Goal: Task Accomplishment & Management: Use online tool/utility

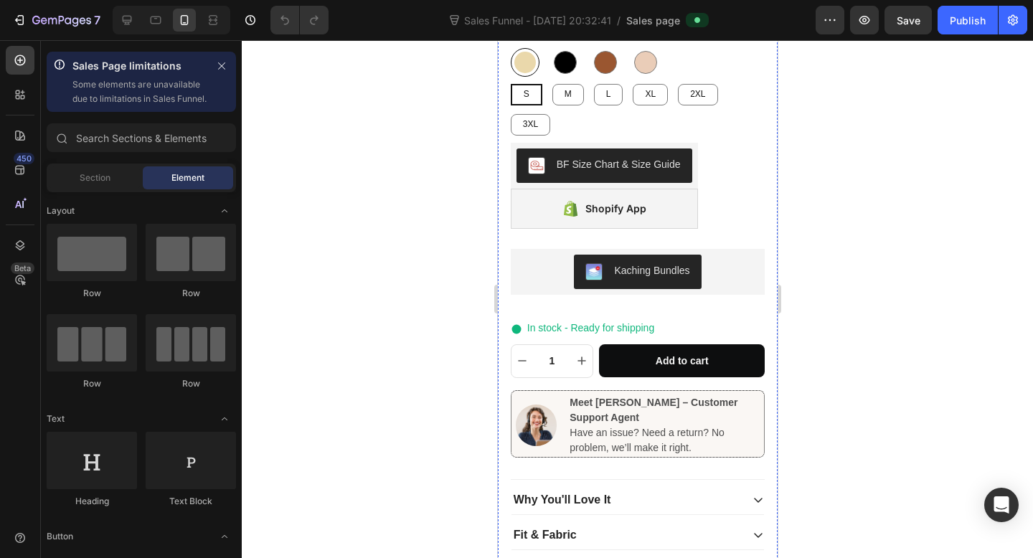
scroll to position [610, 0]
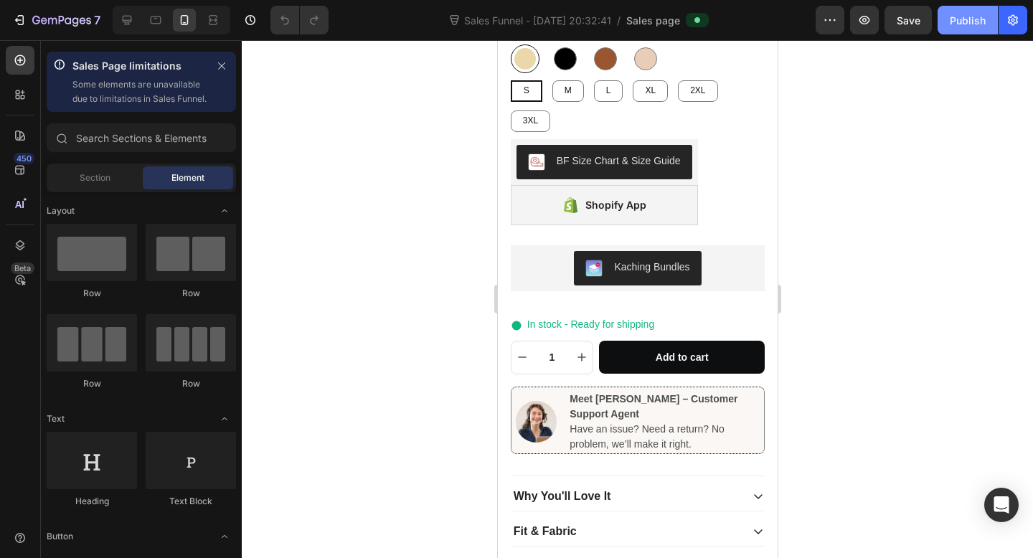
click at [957, 29] on button "Publish" at bounding box center [968, 20] width 60 height 29
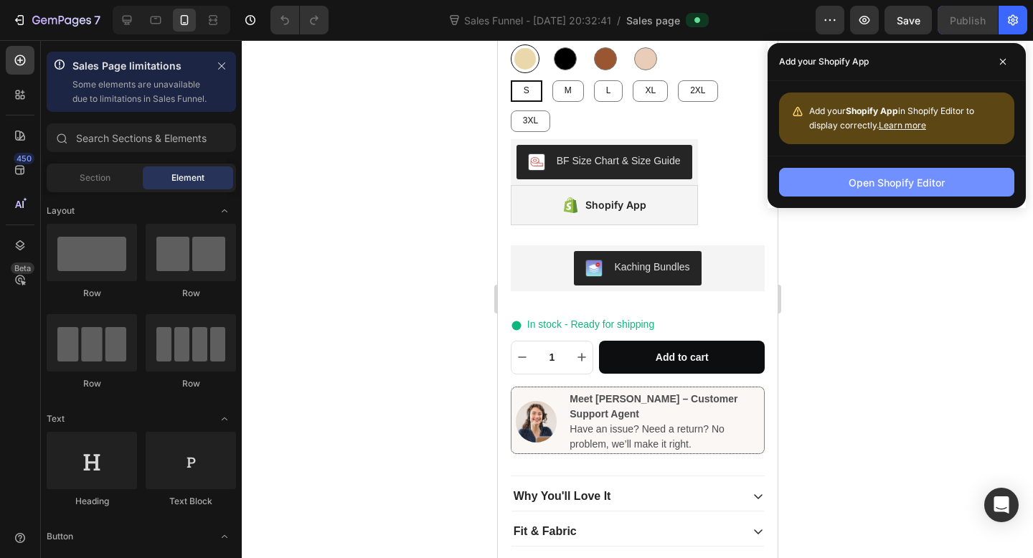
click at [888, 188] on div "Open Shopify Editor" at bounding box center [897, 182] width 96 height 15
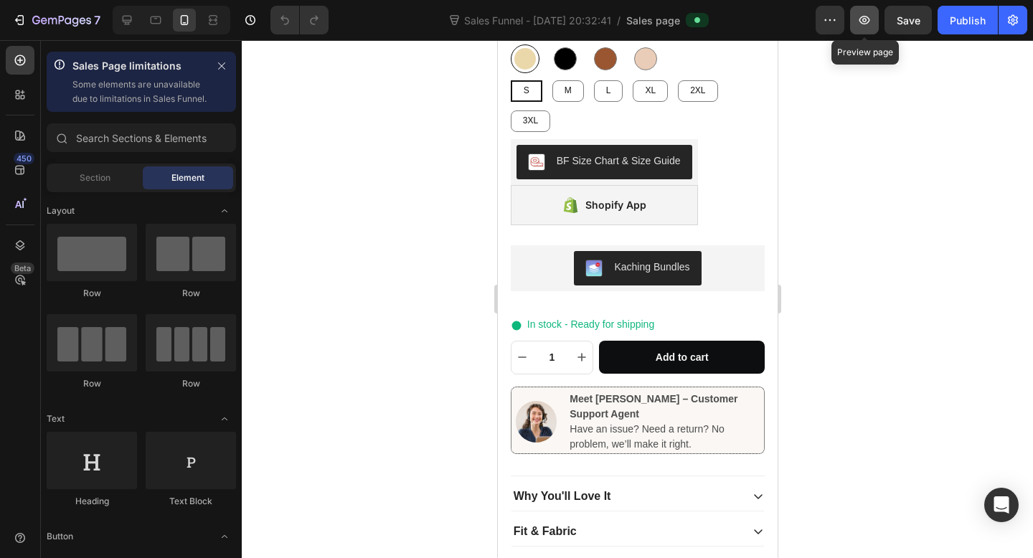
click at [870, 27] on button "button" at bounding box center [864, 20] width 29 height 29
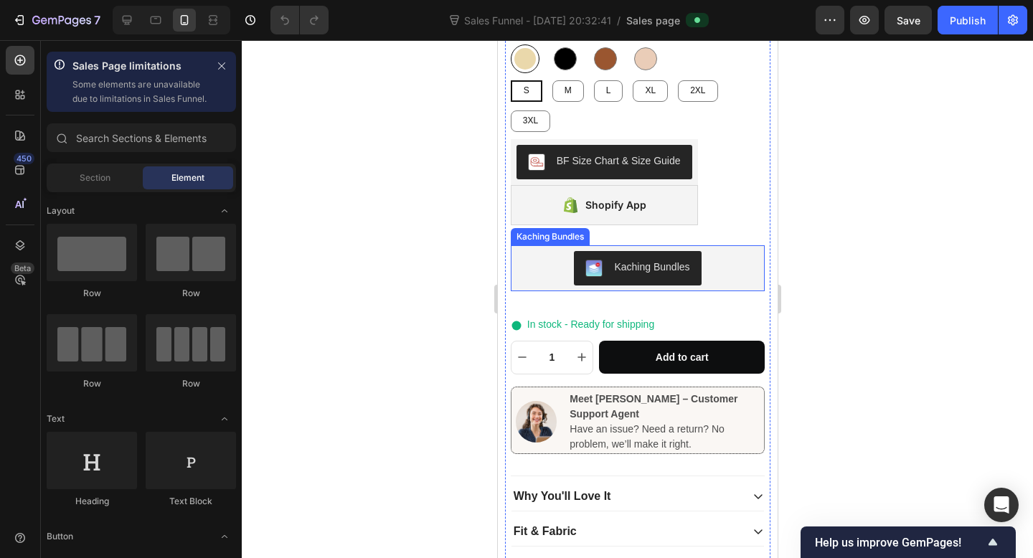
click at [724, 275] on div "Kaching Bundles" at bounding box center [637, 268] width 243 height 34
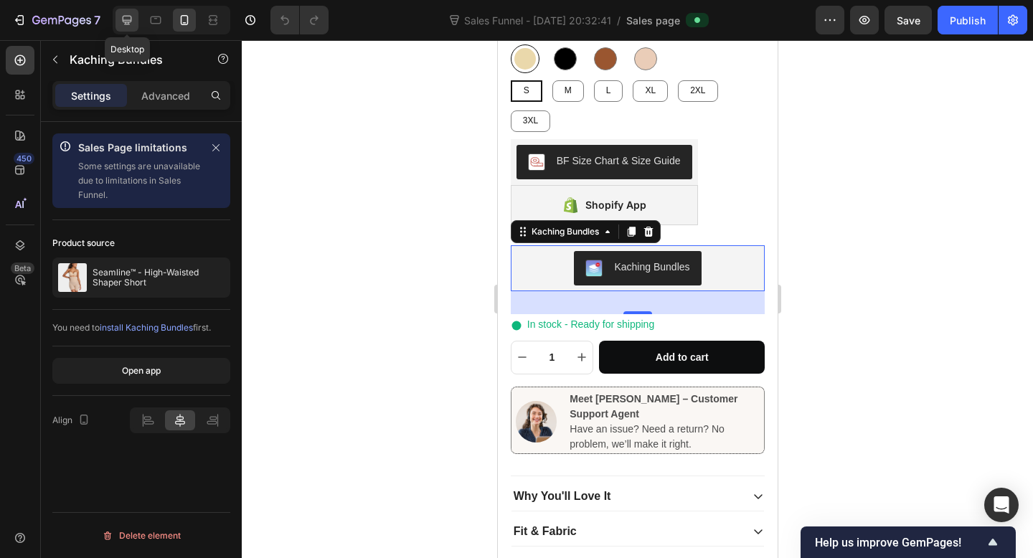
click at [126, 26] on icon at bounding box center [127, 20] width 14 height 14
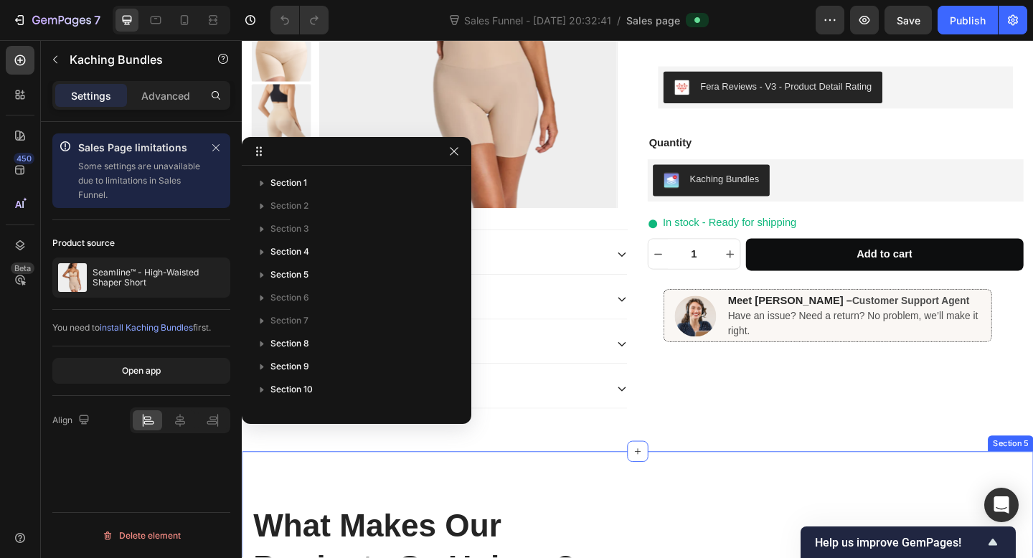
scroll to position [276, 0]
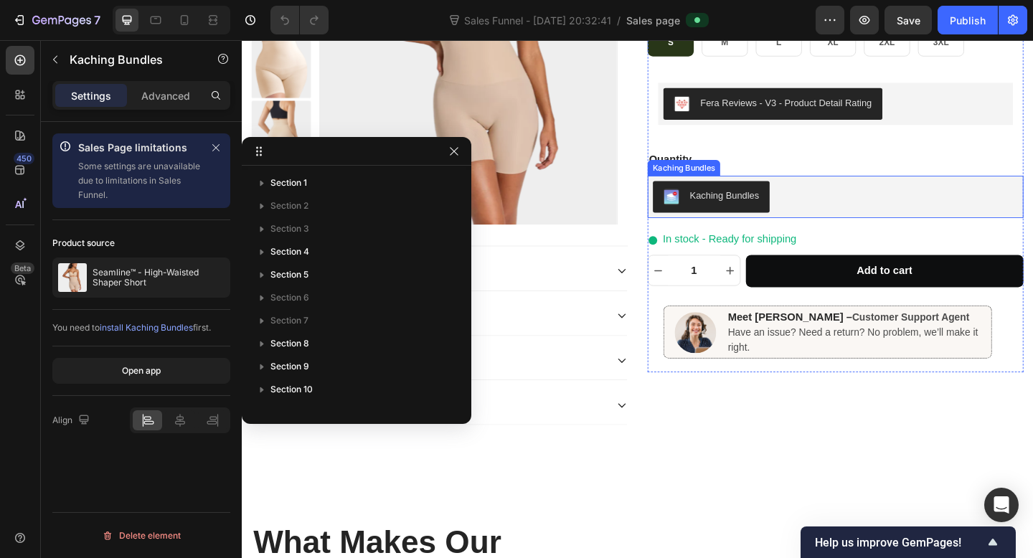
click at [912, 204] on div "Kaching Bundles" at bounding box center [887, 211] width 397 height 34
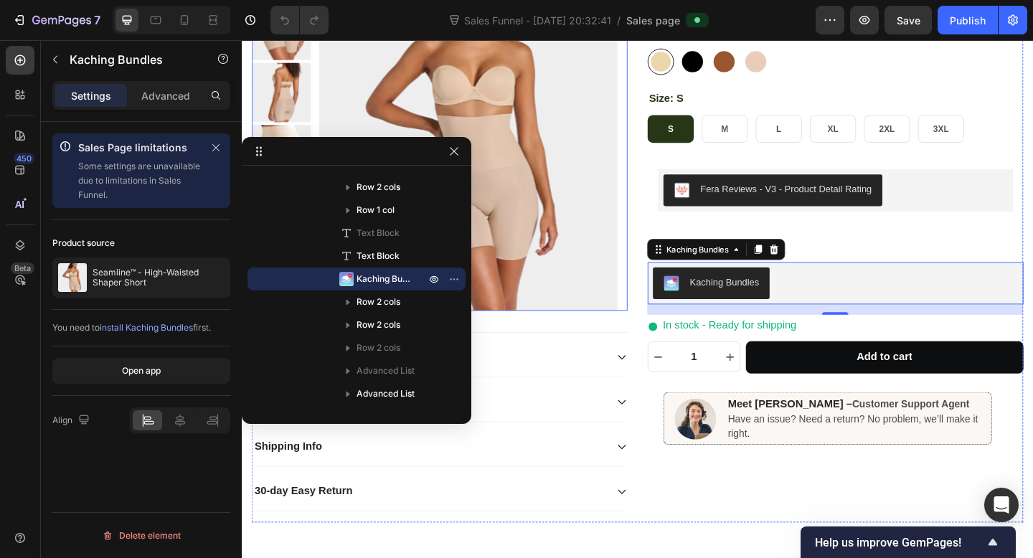
scroll to position [146, 0]
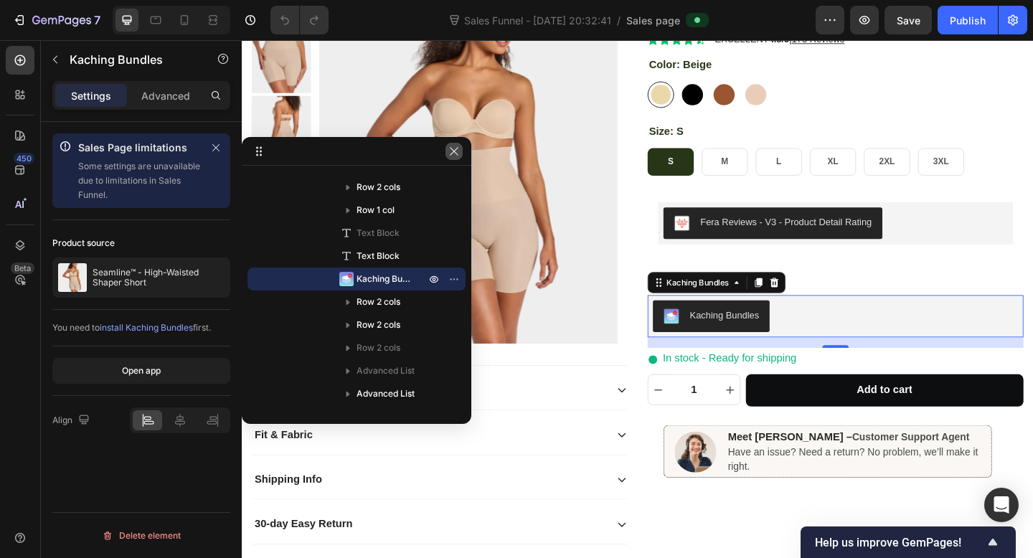
click at [456, 151] on icon "button" at bounding box center [453, 151] width 11 height 11
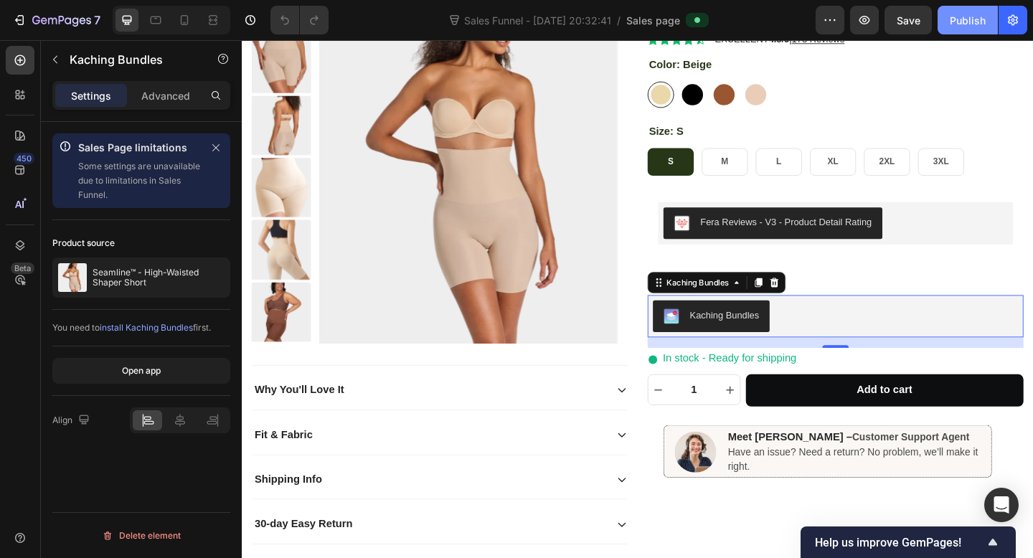
click at [960, 17] on div "Publish" at bounding box center [968, 20] width 36 height 15
click at [1001, 505] on icon "Open Intercom Messenger" at bounding box center [1001, 505] width 17 height 19
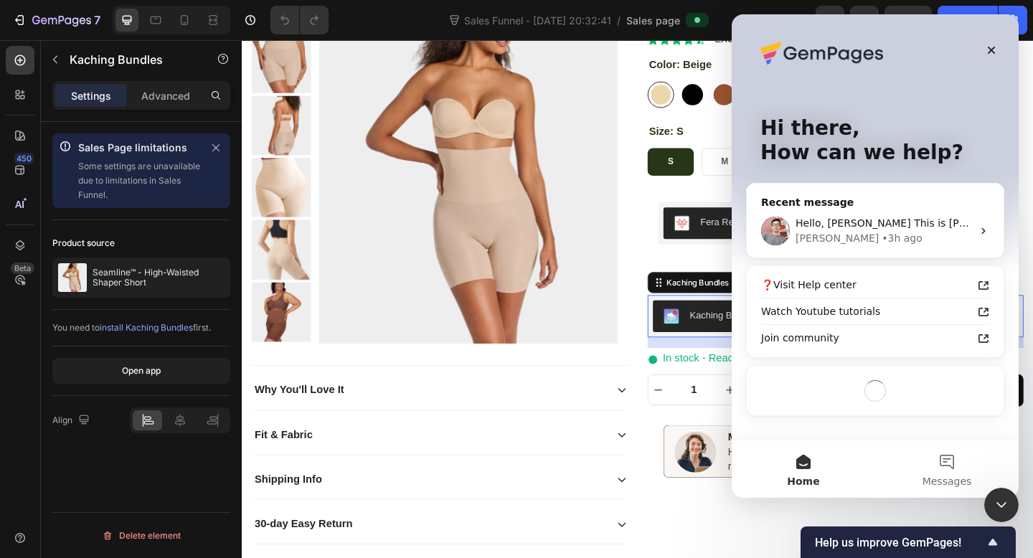
scroll to position [0, 0]
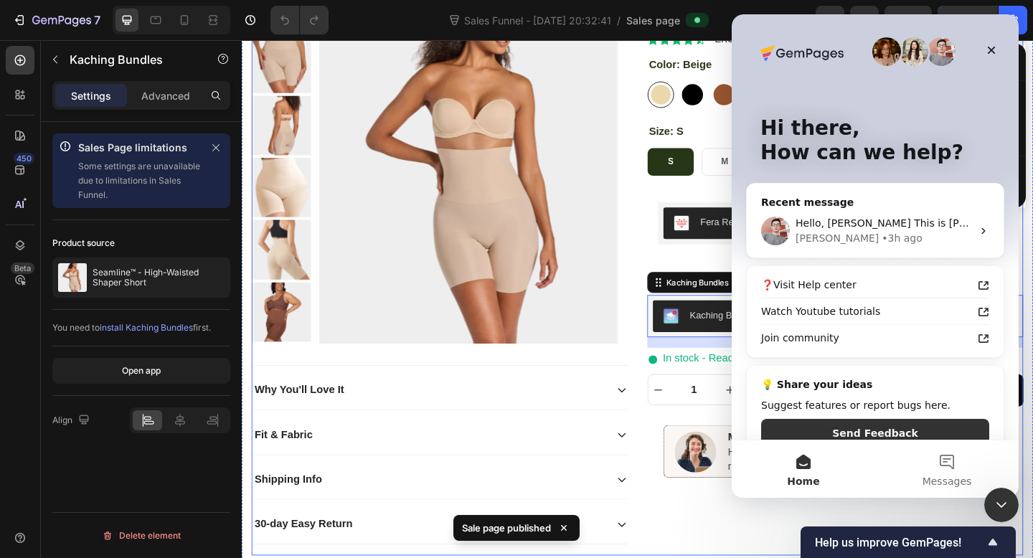
click at [665, 206] on div "SALE Product Badge Product Images Seamline™ - High-Waisted Shaper Short Product…" at bounding box center [672, 284] width 839 height 636
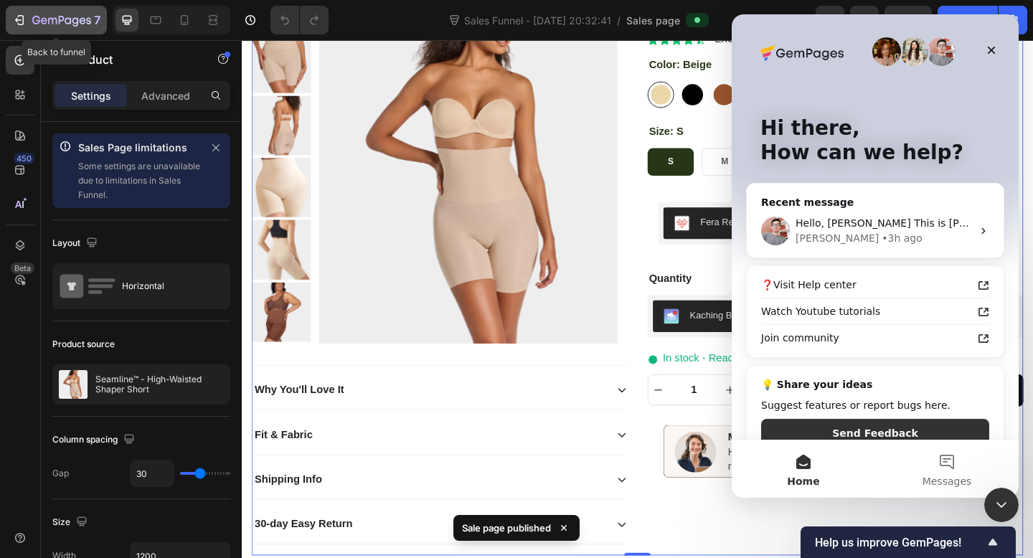
click at [29, 20] on div "7" at bounding box center [56, 19] width 88 height 17
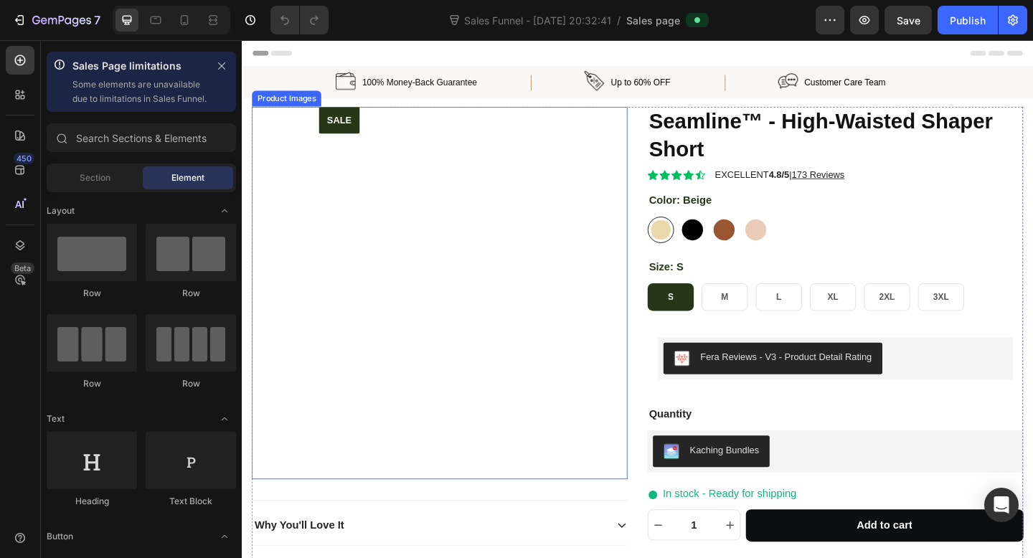
radio input "false"
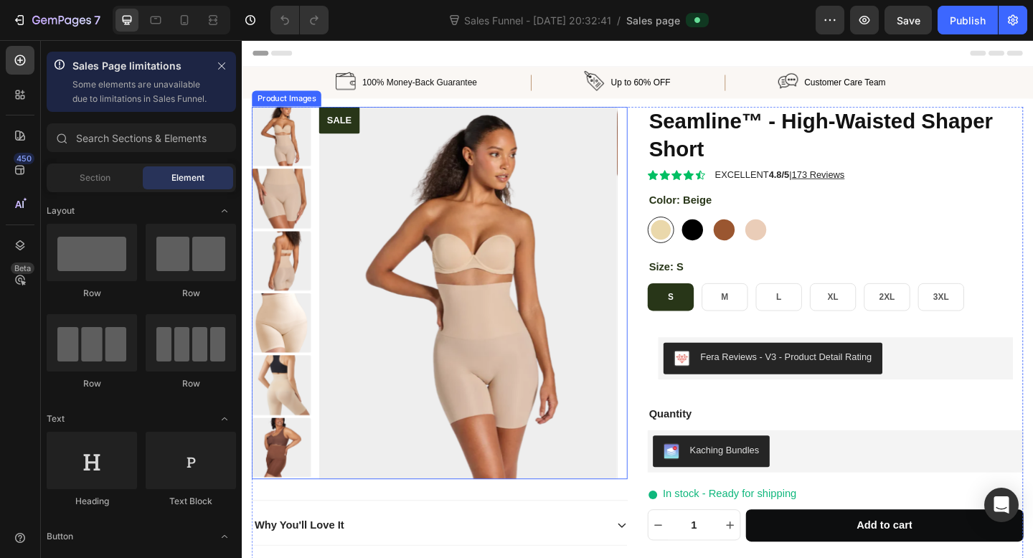
radio input "false"
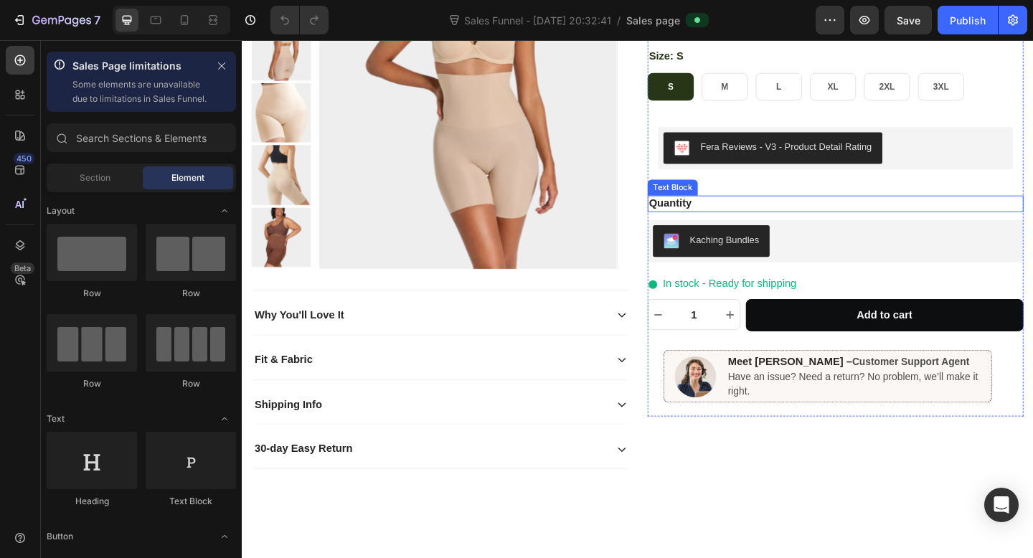
scroll to position [233, 0]
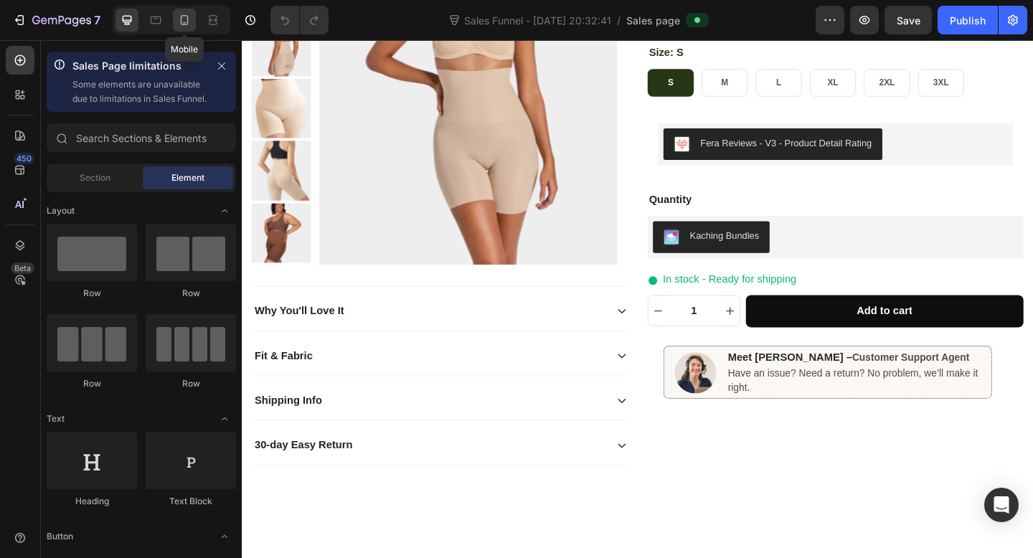
click at [189, 24] on icon at bounding box center [184, 20] width 14 height 14
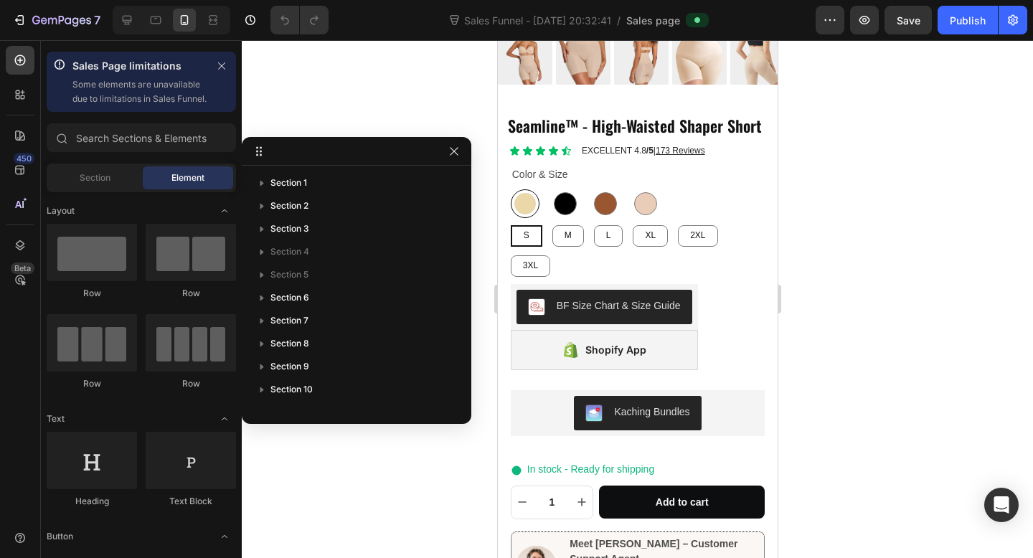
scroll to position [446, 0]
